Goal: Find contact information: Find contact information

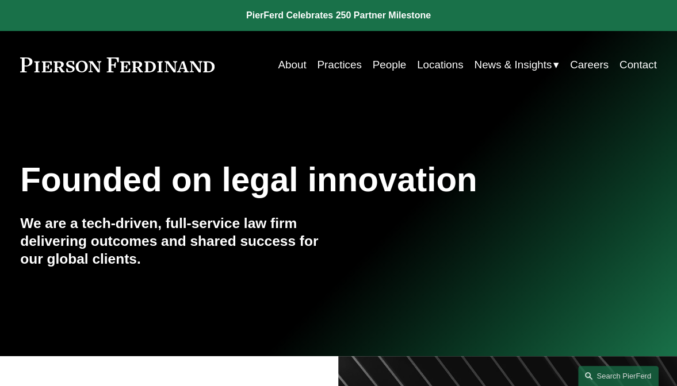
drag, startPoint x: 376, startPoint y: 62, endPoint x: 382, endPoint y: 63, distance: 6.3
click at [376, 63] on link "People" at bounding box center [390, 65] width 34 height 22
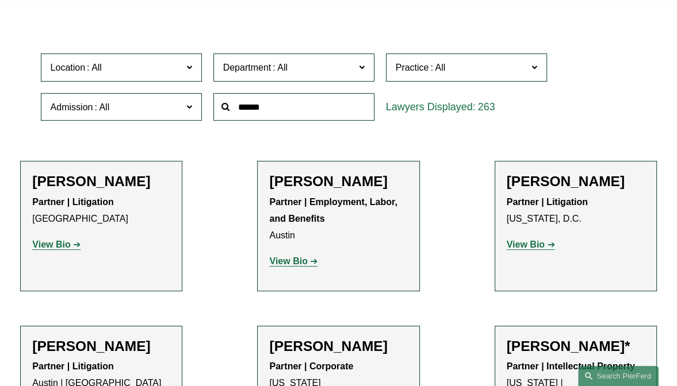
scroll to position [3518, 0]
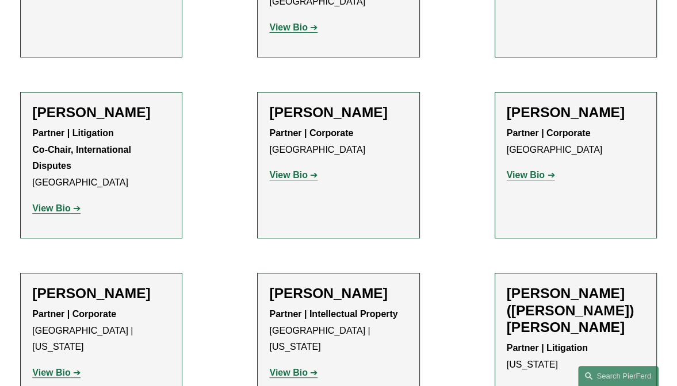
click at [67, 368] on strong "View Bio" at bounding box center [51, 373] width 38 height 10
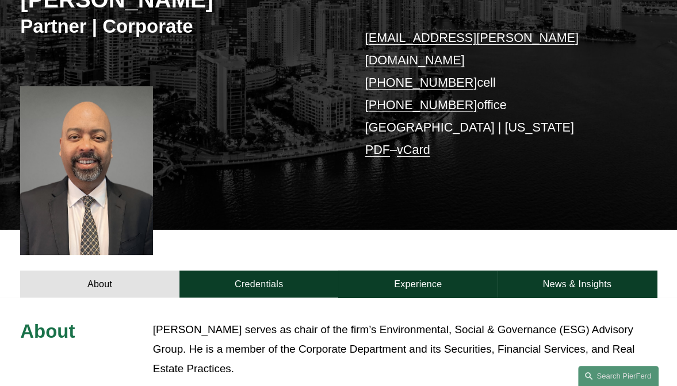
scroll to position [287, 0]
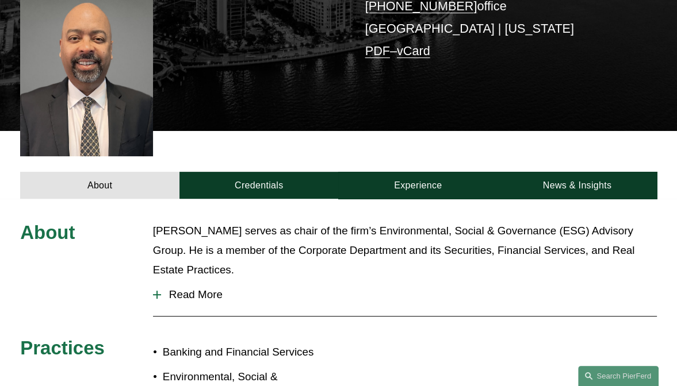
click at [200, 289] on span "Read More" at bounding box center [409, 295] width 496 height 13
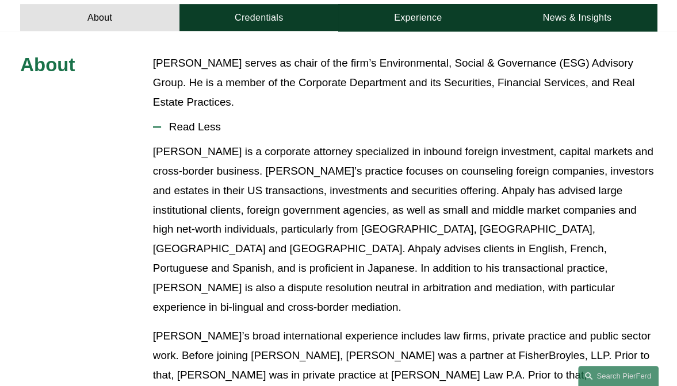
scroll to position [460, 0]
